Goal: Information Seeking & Learning: Learn about a topic

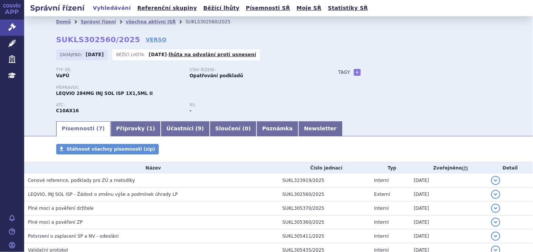
scroll to position [64, 0]
click at [16, 20] on link "Správní řízení" at bounding box center [12, 28] width 24 height 16
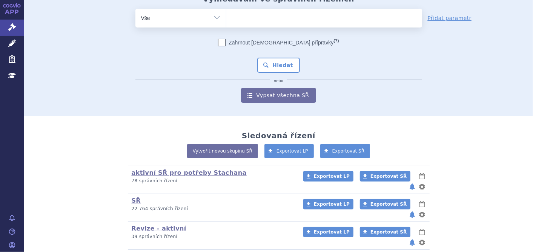
scroll to position [77, 0]
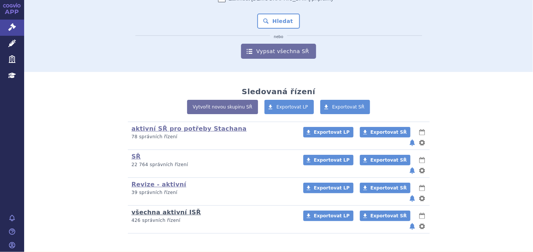
click at [169, 209] on link "všechna aktivní ISŘ" at bounding box center [166, 212] width 69 height 7
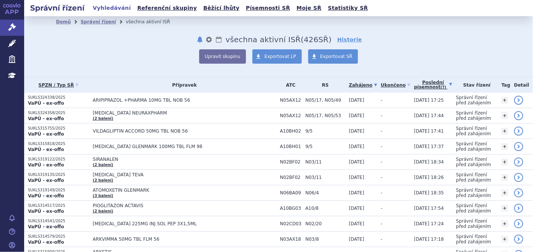
click at [425, 82] on link "Poslední písemnost (?)" at bounding box center [433, 84] width 38 height 15
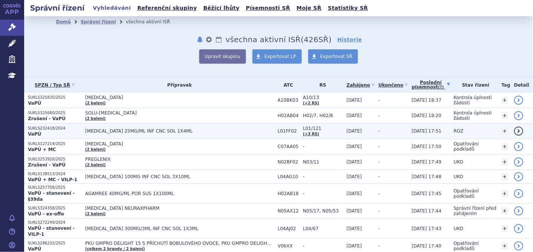
click at [144, 129] on span "[MEDICAL_DATA] 25MG/ML INF CNC SOL 1X4ML" at bounding box center [179, 131] width 189 height 5
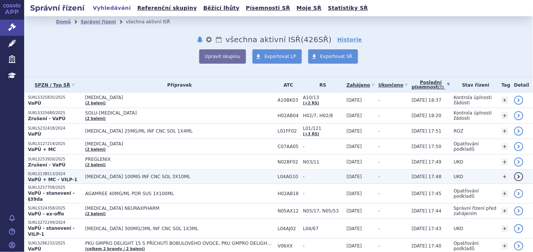
click at [102, 174] on span "UPLIZNA 100MG INF CNC SOL 3X10ML" at bounding box center [179, 176] width 189 height 5
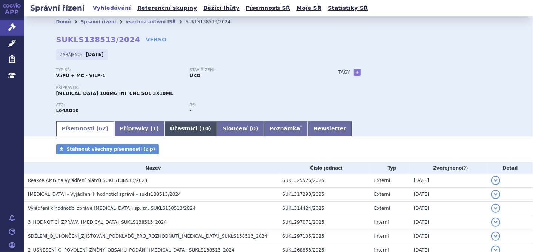
click at [164, 132] on link "Účastníci ( 10 )" at bounding box center [190, 128] width 52 height 15
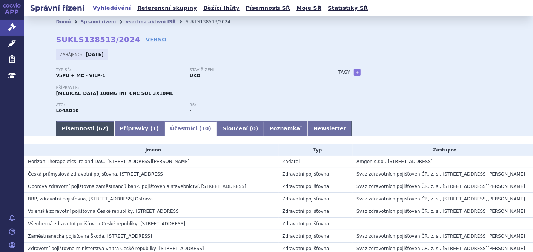
click at [99, 130] on span "62" at bounding box center [102, 129] width 7 height 6
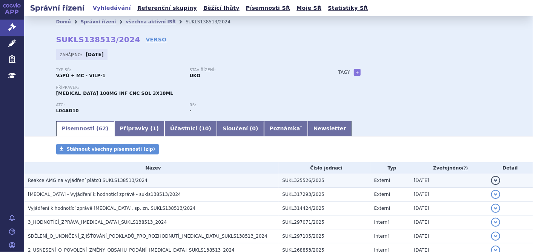
click at [89, 181] on span "Reakce AMG na vyjádření plátců SUKLS138513/2024" at bounding box center [88, 180] width 120 height 5
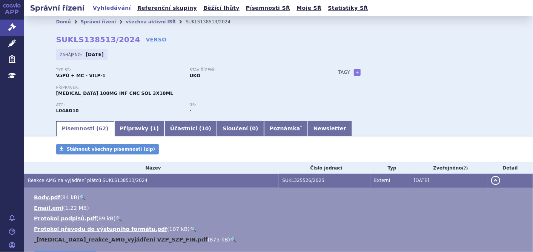
click at [98, 241] on link "_Uplizna_reakce_AMG_vyjádření VZP_SZP_FIN.pdf" at bounding box center [121, 240] width 174 height 6
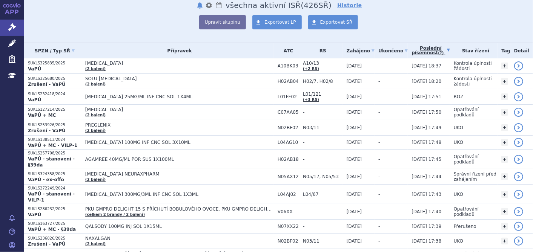
scroll to position [50, 0]
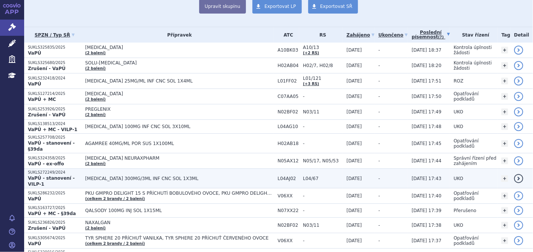
click at [55, 170] on p "SUKLS272249/2024" at bounding box center [55, 172] width 54 height 5
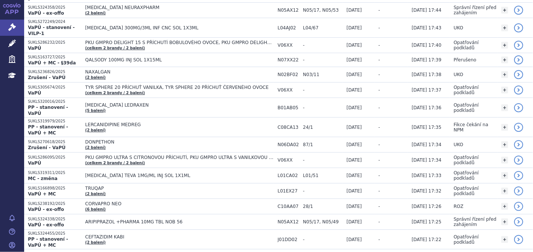
scroll to position [207, 0]
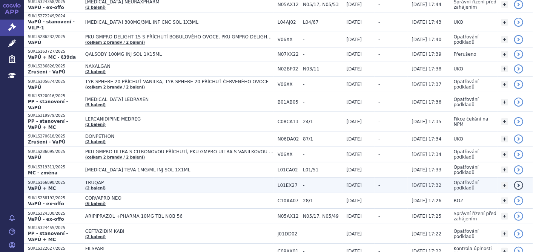
click at [95, 186] on link "(2 balení)" at bounding box center [95, 188] width 20 height 4
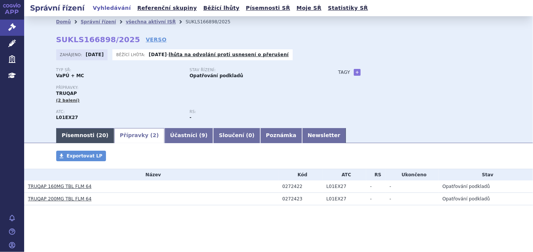
click at [63, 140] on link "Písemnosti ( 20 )" at bounding box center [85, 135] width 58 height 15
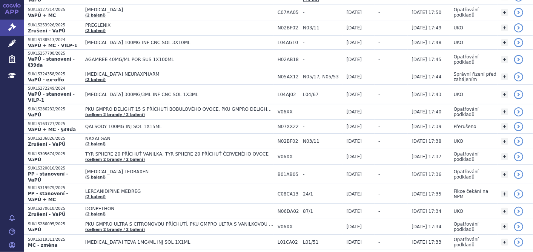
scroll to position [151, 0]
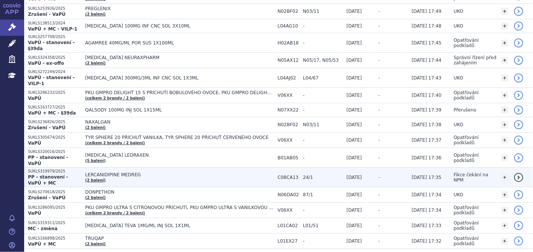
click at [429, 168] on td "[DATE] 17:35" at bounding box center [429, 178] width 42 height 20
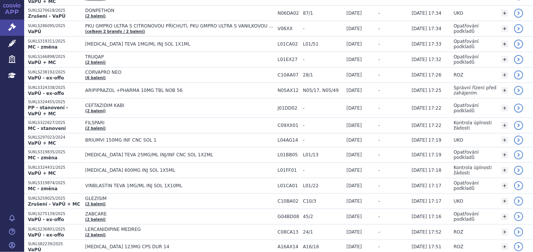
scroll to position [341, 0]
